Goal: Transaction & Acquisition: Purchase product/service

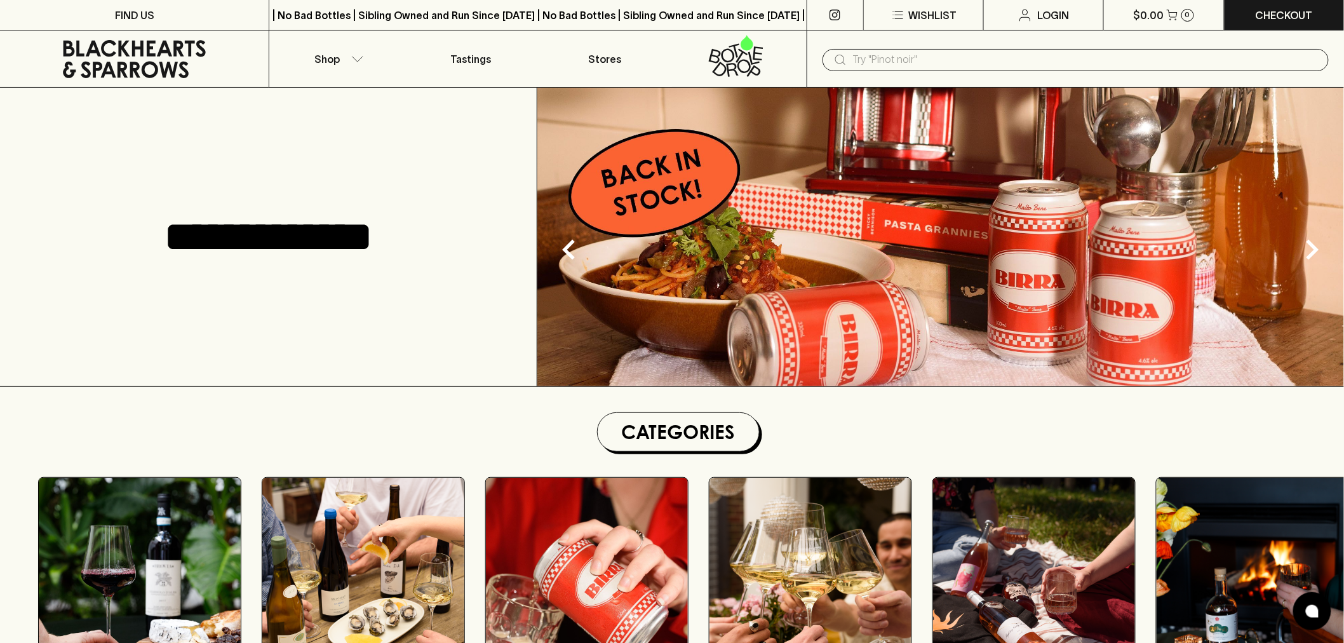
click at [904, 58] on input "text" at bounding box center [1086, 60] width 466 height 20
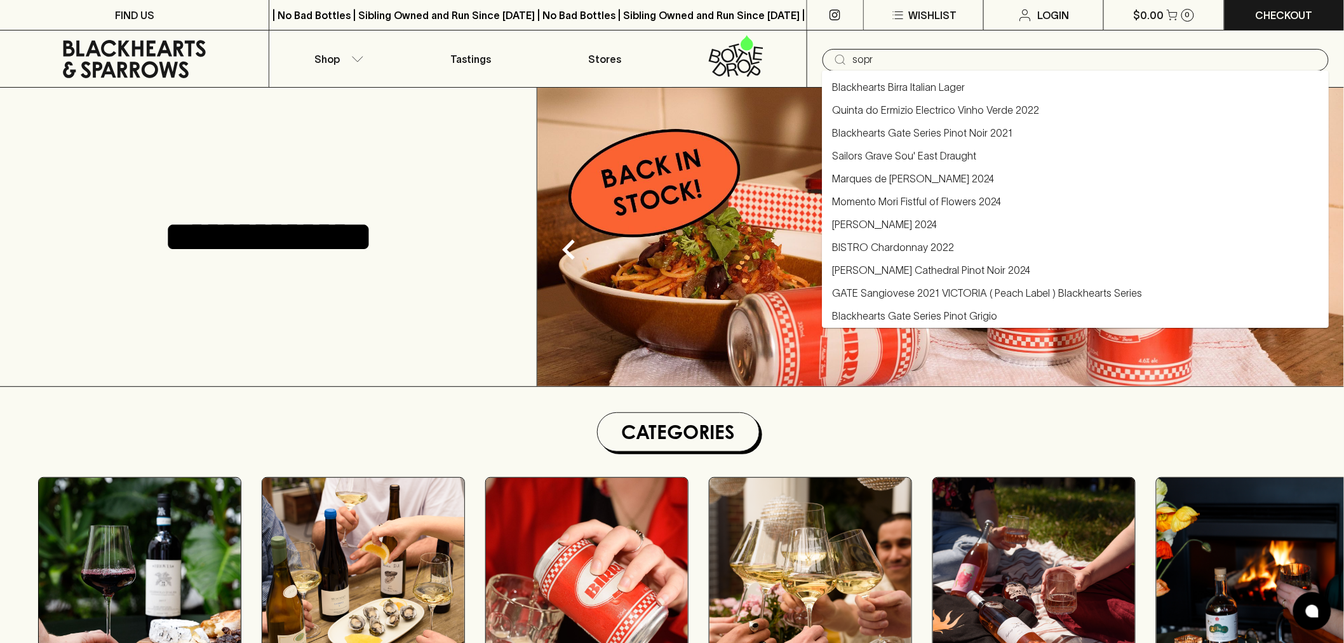
type input "sopr"
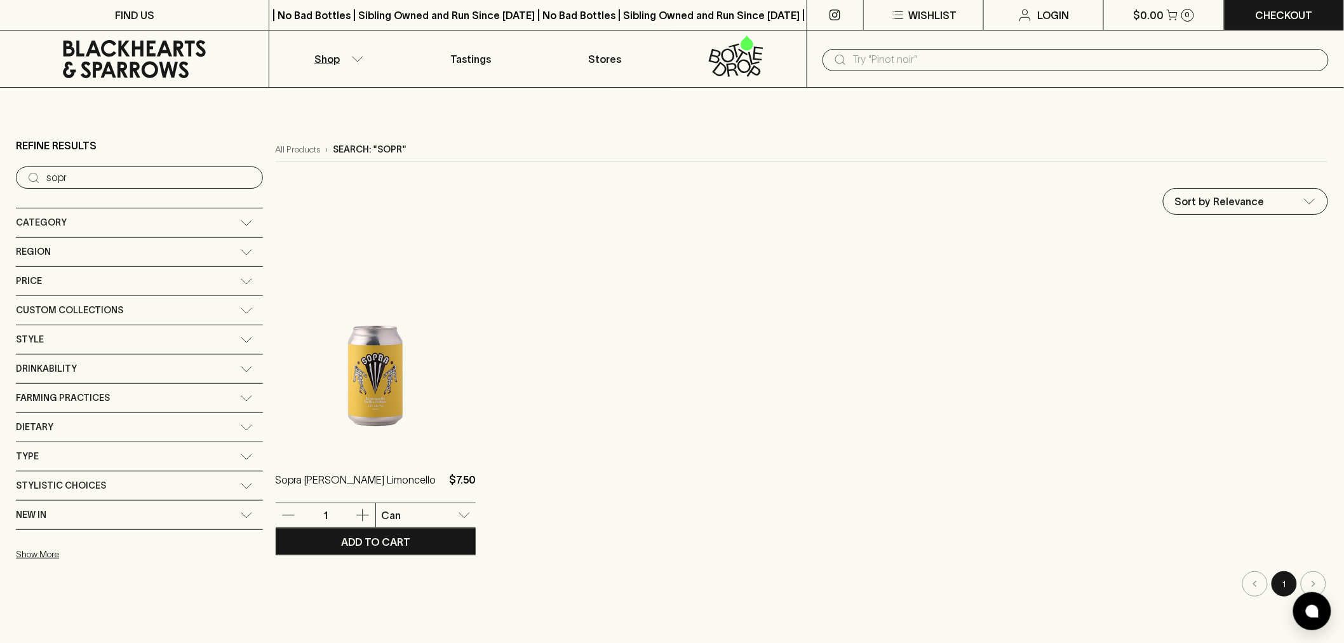
click at [324, 398] on img at bounding box center [376, 342] width 200 height 222
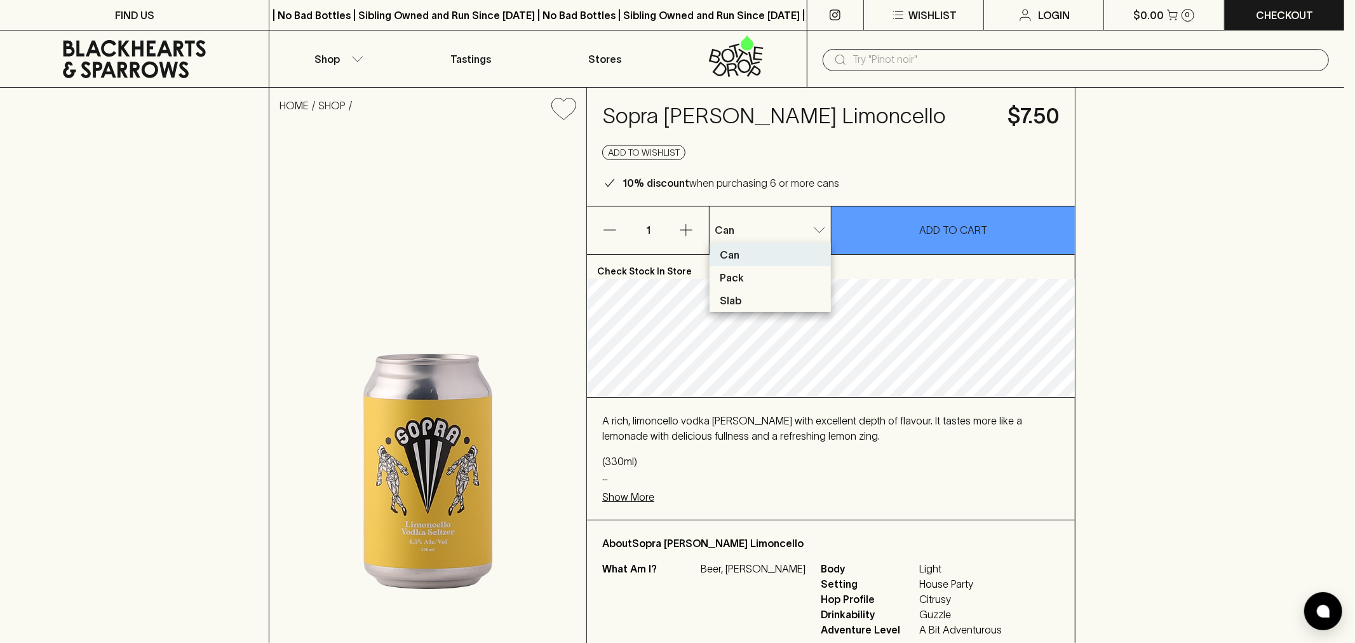
click at [788, 267] on li "Pack" at bounding box center [770, 277] width 121 height 23
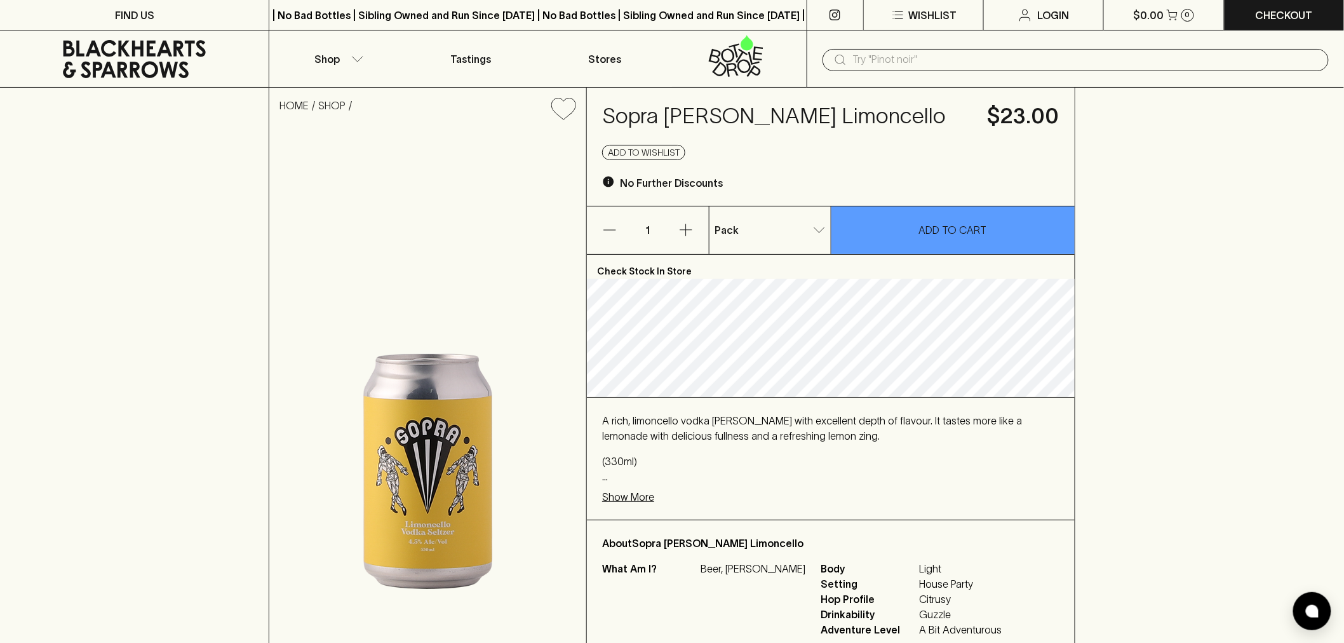
click at [634, 502] on p "Show More" at bounding box center [628, 496] width 52 height 15
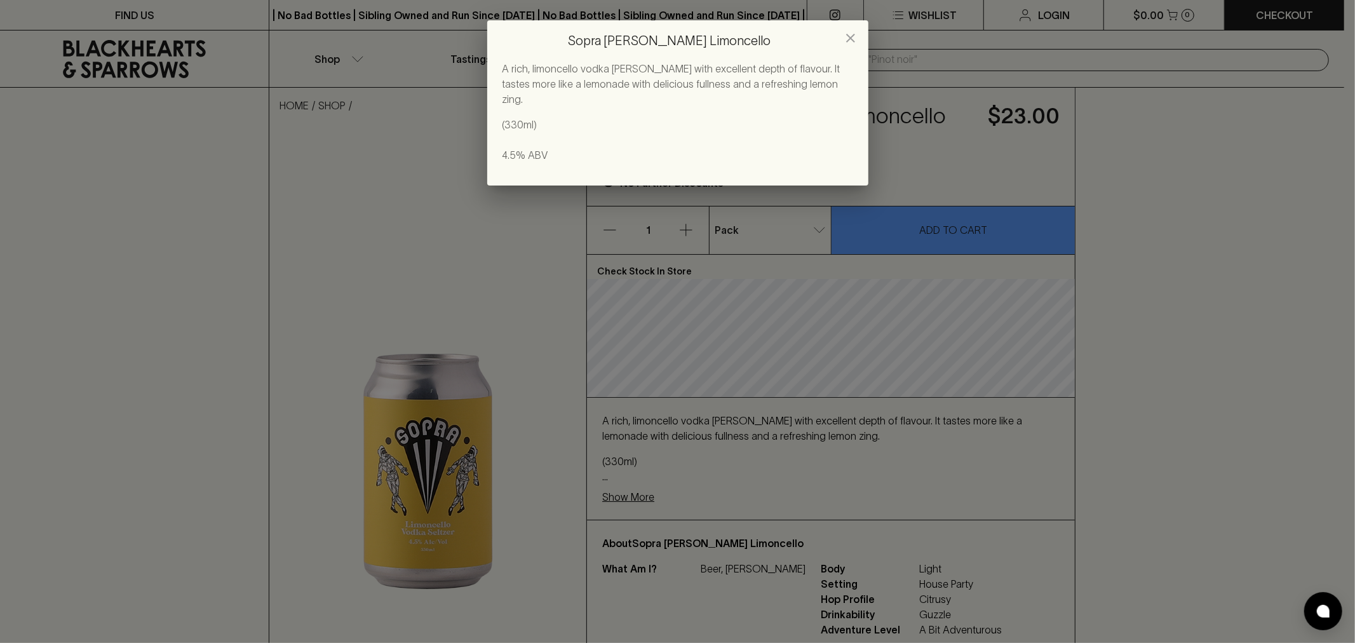
click at [847, 36] on icon "close" at bounding box center [850, 37] width 15 height 15
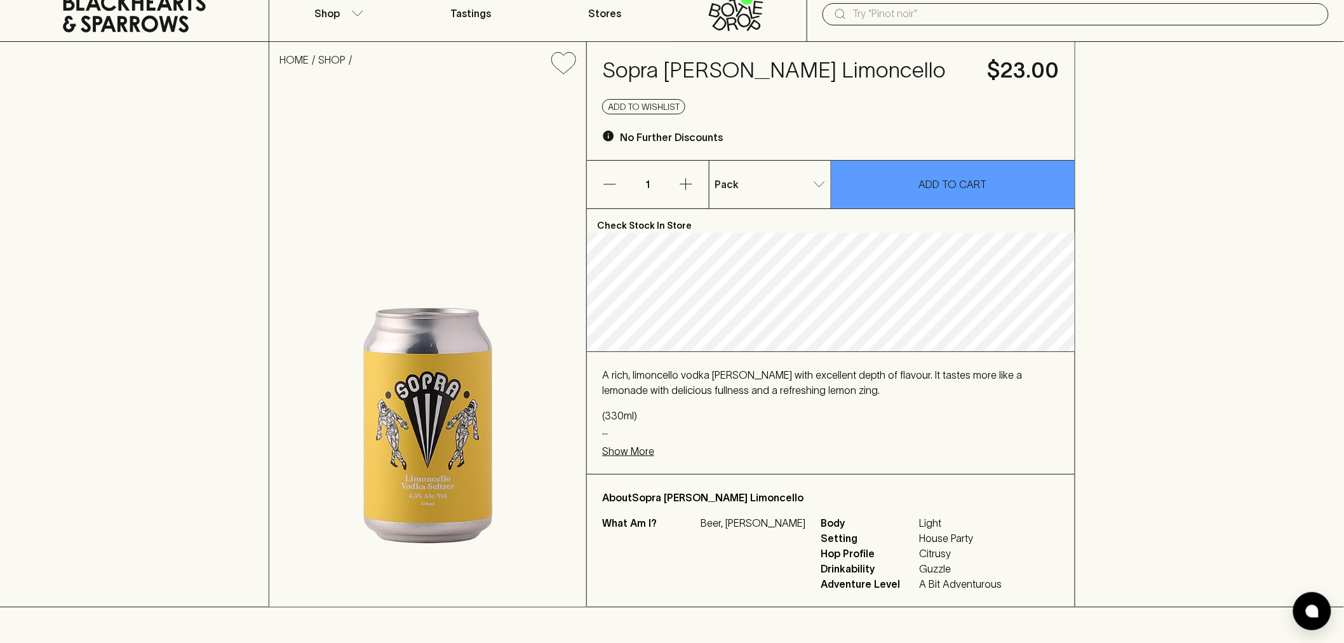
scroll to position [71, 0]
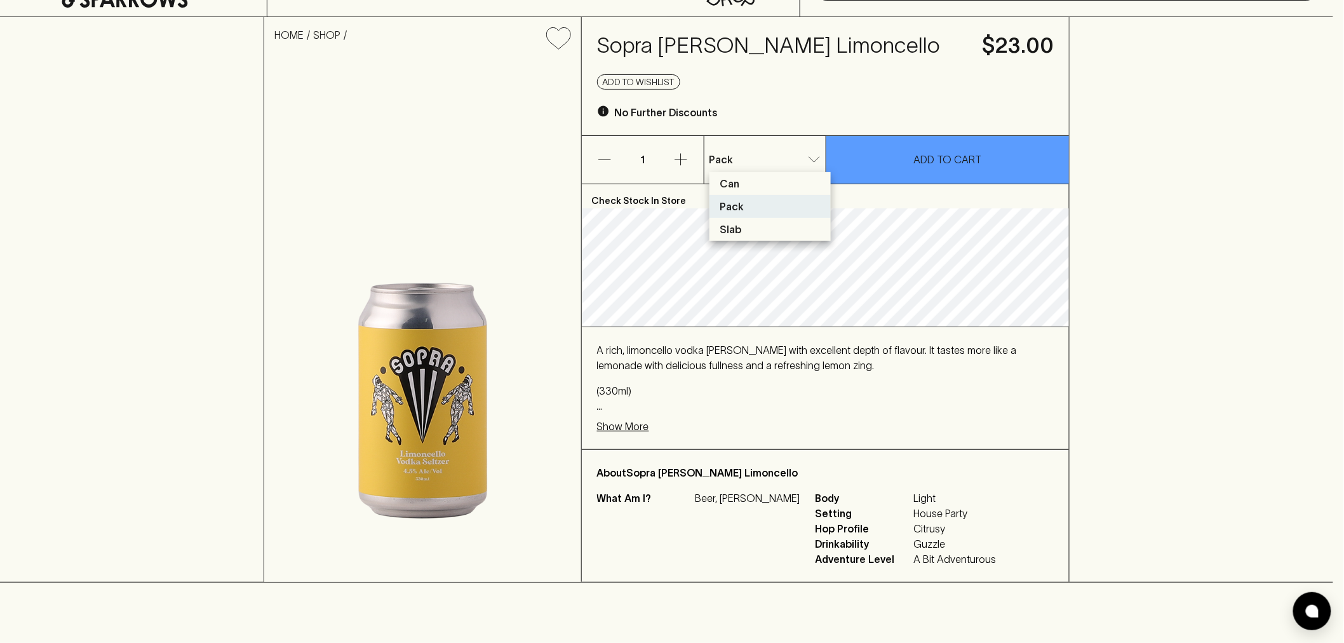
click at [773, 231] on li "Slab" at bounding box center [770, 229] width 121 height 23
type input "2"
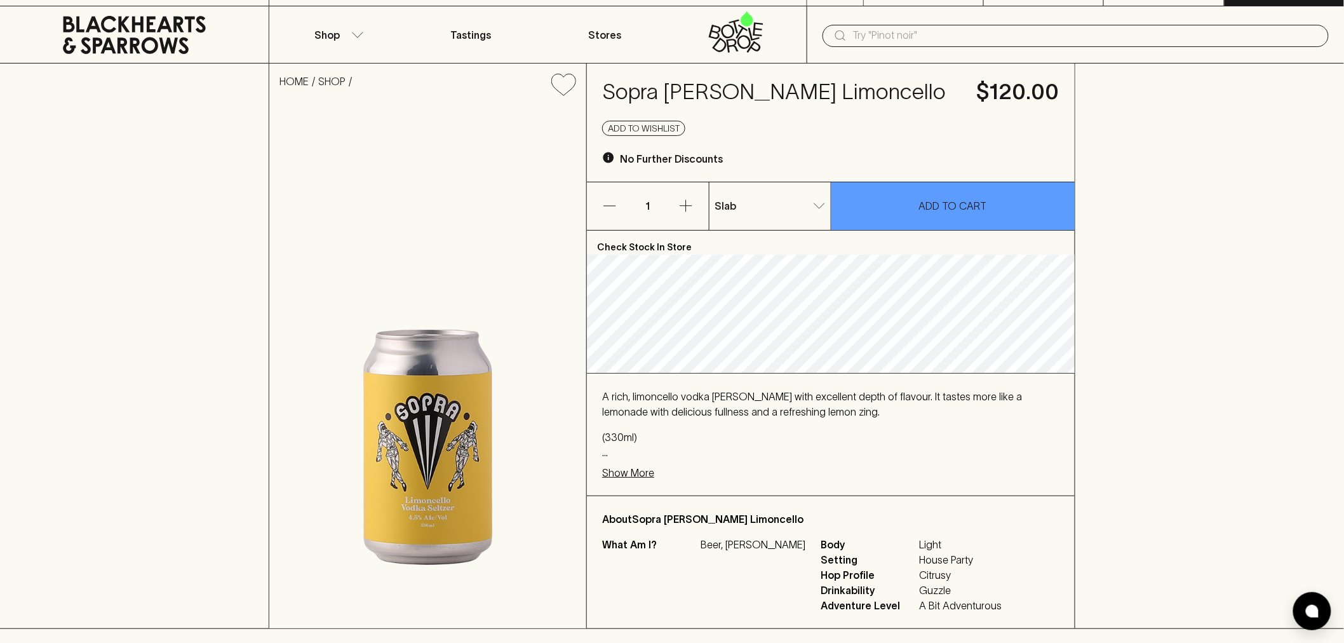
scroll to position [0, 0]
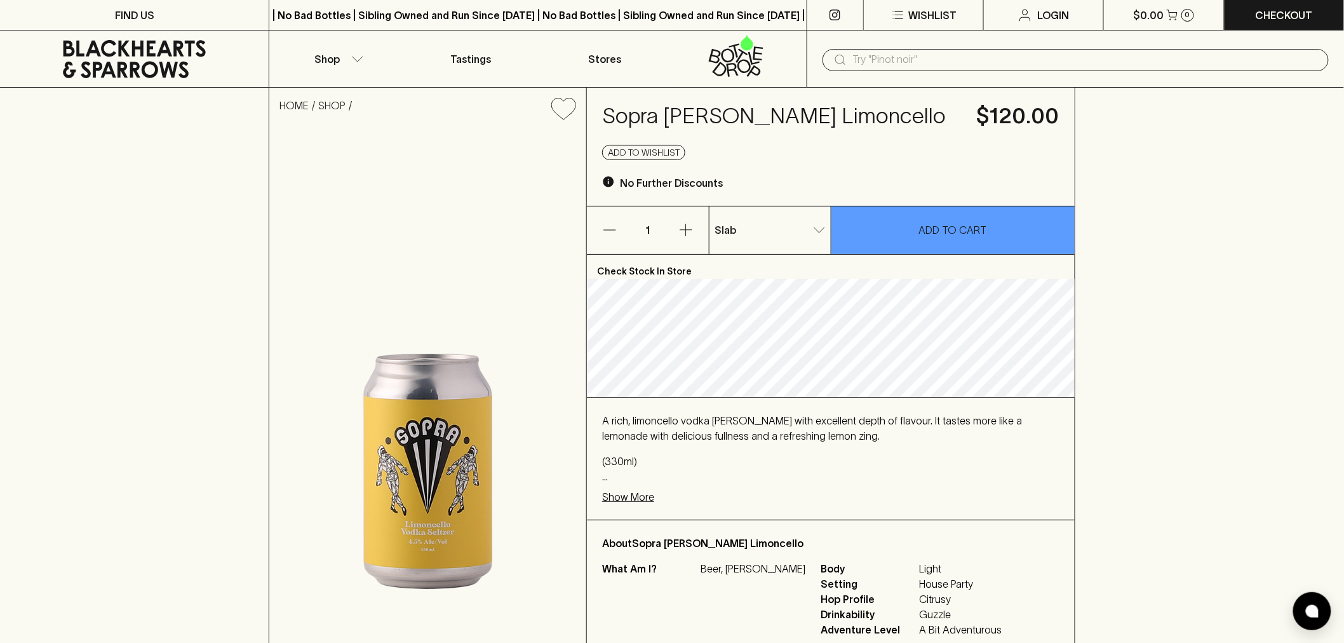
click at [912, 60] on input "text" at bounding box center [1086, 60] width 466 height 20
click at [643, 117] on h4 "Sopra [PERSON_NAME] Limoncello" at bounding box center [782, 116] width 360 height 27
copy h4 "Sopra"
click at [907, 58] on input "text" at bounding box center [1086, 60] width 466 height 20
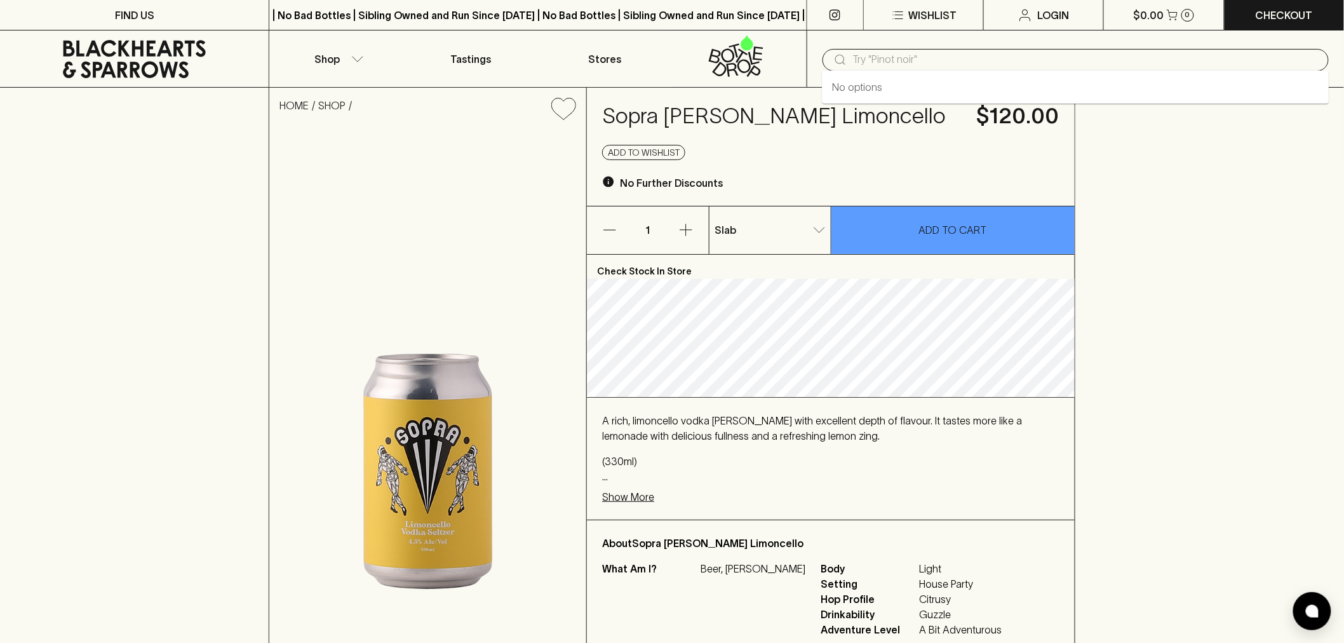
paste input "Sopra"
type input "Sopra"
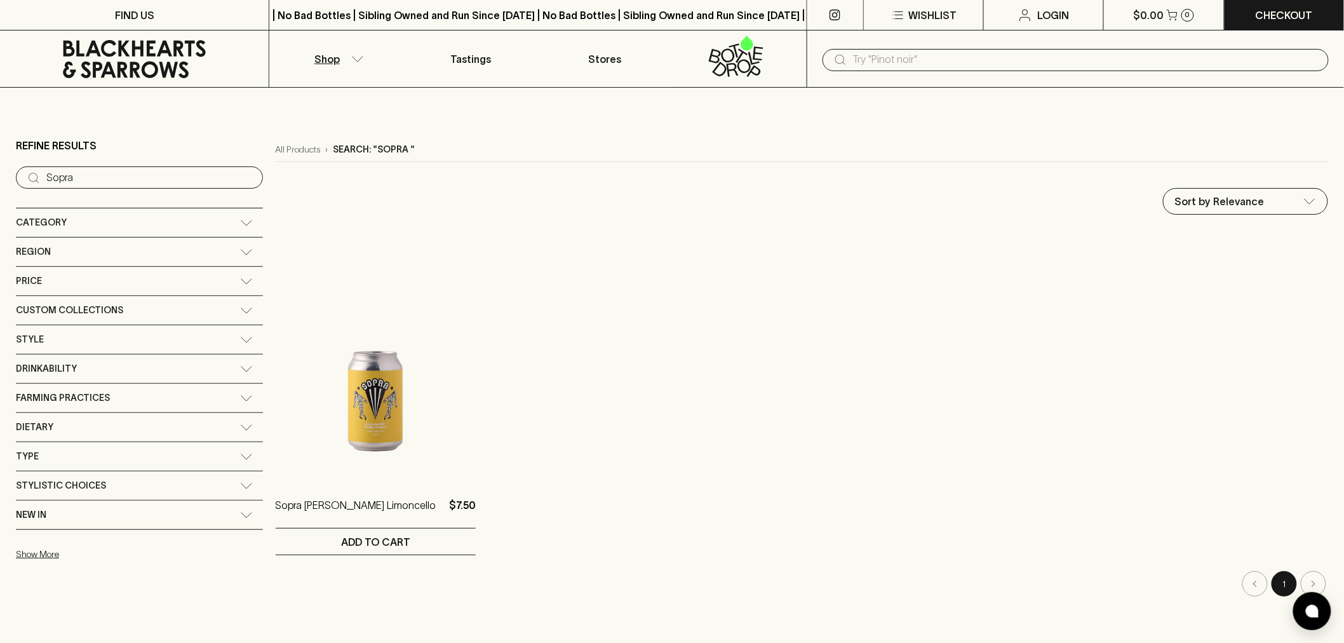
click at [163, 65] on icon at bounding box center [135, 59] width 250 height 38
